Goal: Information Seeking & Learning: Learn about a topic

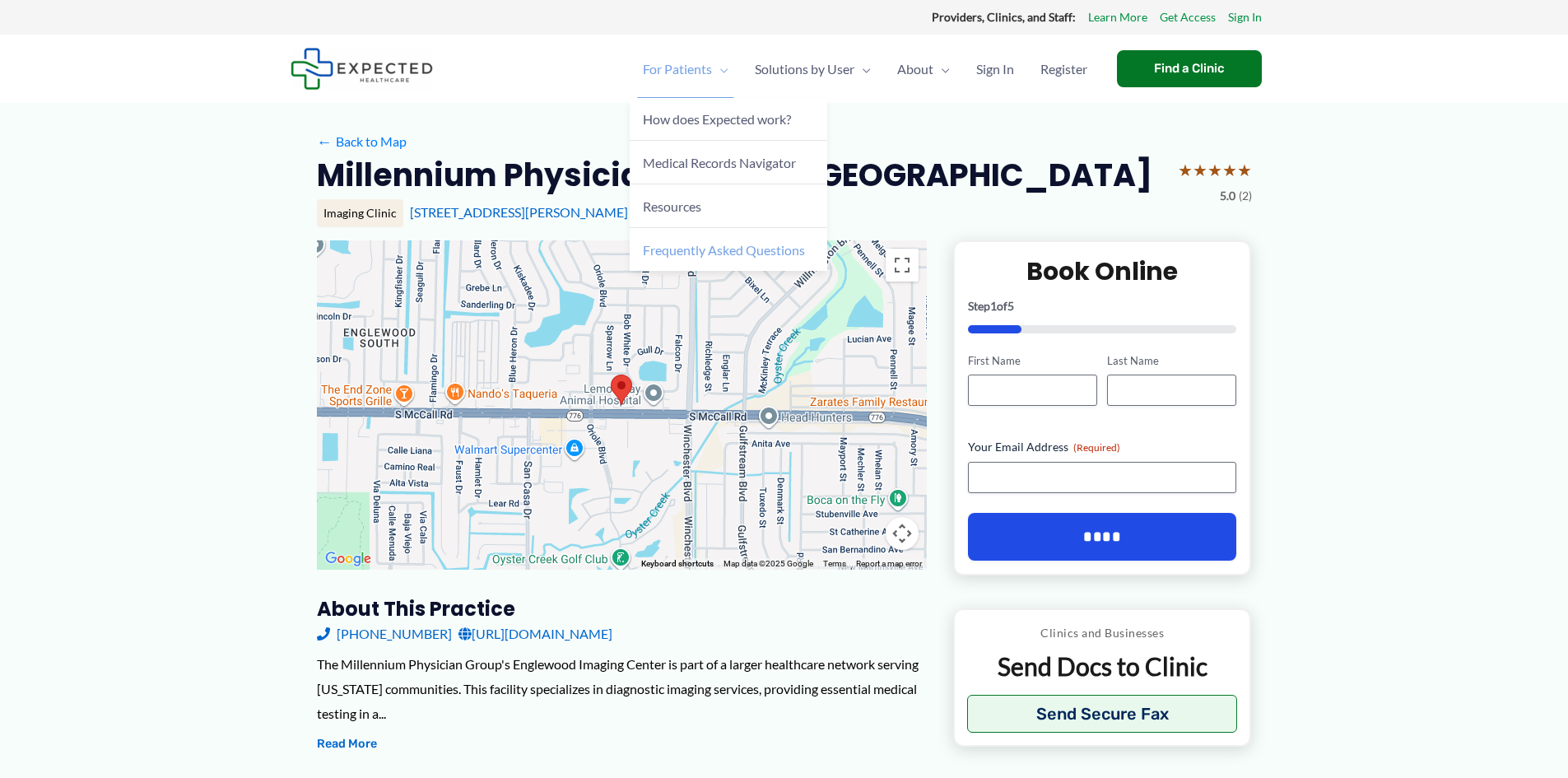
click at [676, 256] on span "Frequently Asked Questions" at bounding box center [725, 250] width 162 height 16
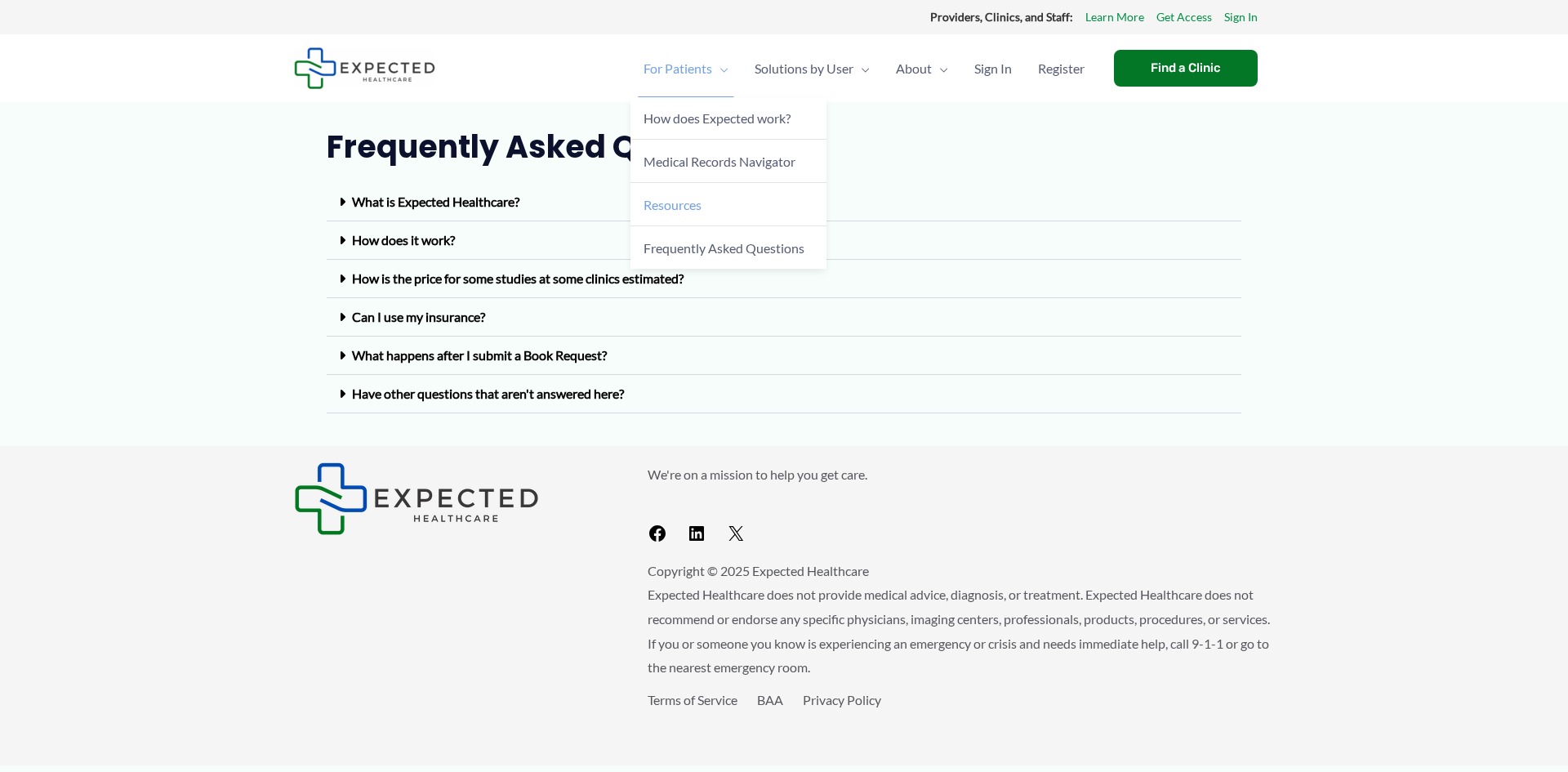
click at [657, 205] on span "Resources" at bounding box center [672, 205] width 58 height 16
